Goal: Navigation & Orientation: Find specific page/section

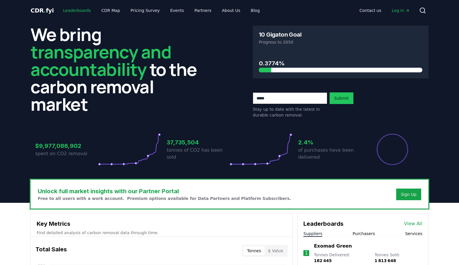
click at [79, 10] on link "Leaderboards" at bounding box center [76, 10] width 37 height 10
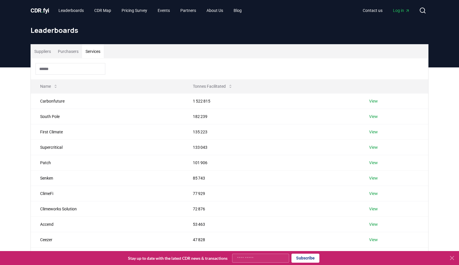
click at [97, 53] on button "Services" at bounding box center [93, 51] width 22 height 14
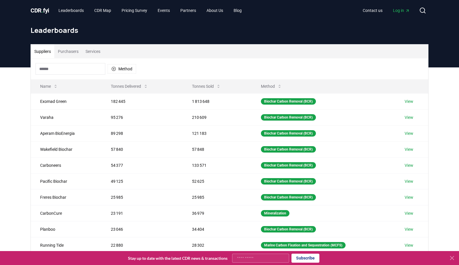
click at [48, 52] on button "Suppliers" at bounding box center [43, 51] width 24 height 14
click at [106, 12] on link "CDR Map" at bounding box center [103, 10] width 26 height 10
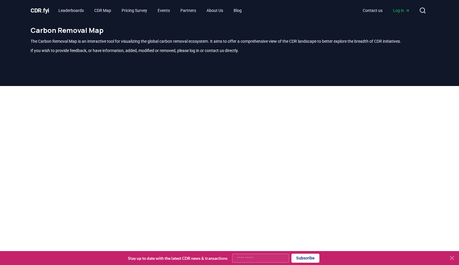
scroll to position [171, 0]
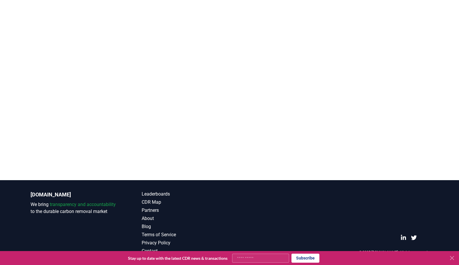
click at [452, 260] on icon at bounding box center [451, 258] width 7 height 7
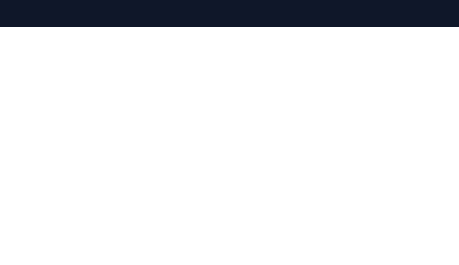
scroll to position [57, 0]
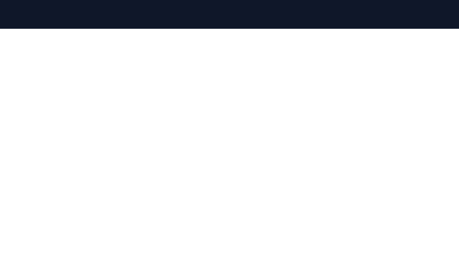
click at [14, 80] on div at bounding box center [229, 161] width 459 height 265
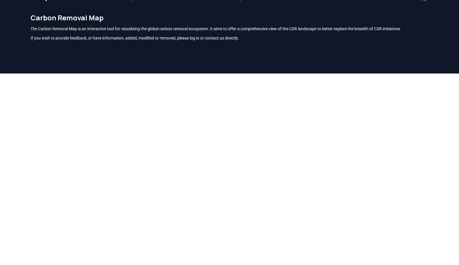
scroll to position [0, 0]
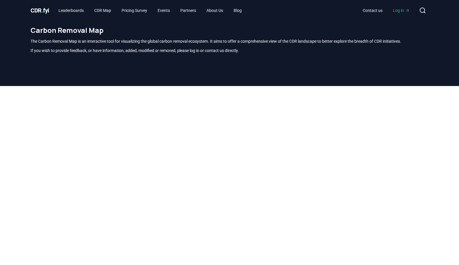
click at [47, 12] on span "CDR . fyi" at bounding box center [40, 10] width 19 height 7
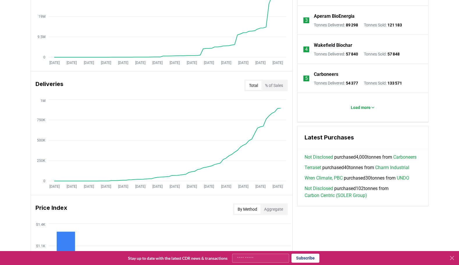
scroll to position [288, 0]
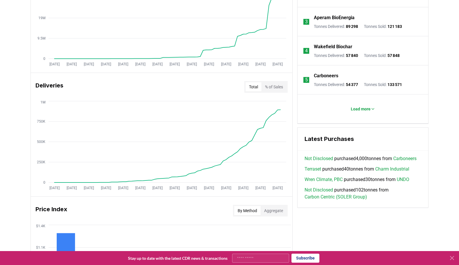
click at [56, 88] on h3 "Deliveries" at bounding box center [49, 87] width 28 height 12
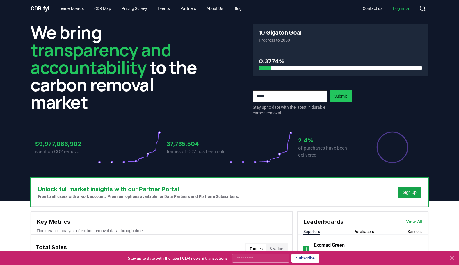
scroll to position [0, 0]
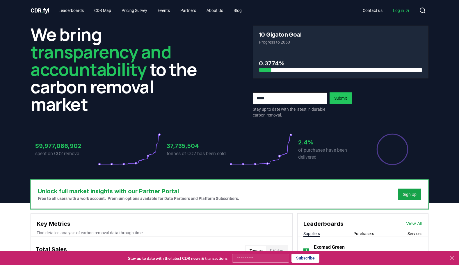
click at [400, 11] on span "Log in" at bounding box center [401, 11] width 17 height 6
